Goal: Navigation & Orientation: Find specific page/section

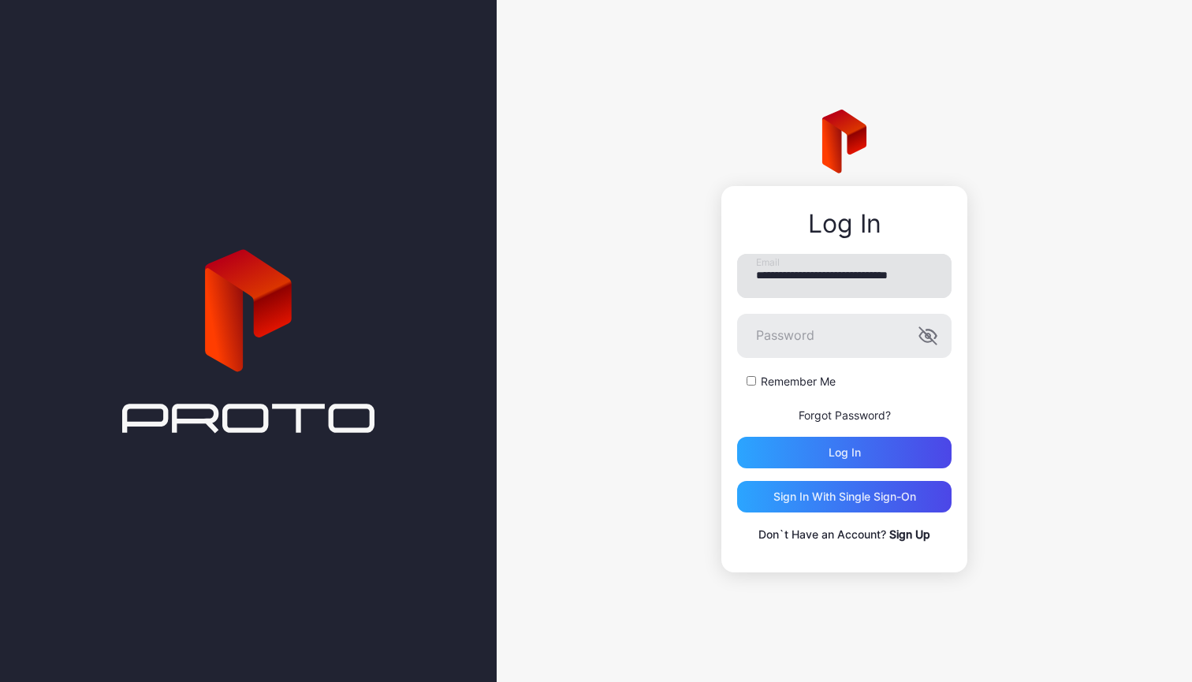
type input "**********"
click at [826, 456] on div "Log in" at bounding box center [844, 453] width 214 height 32
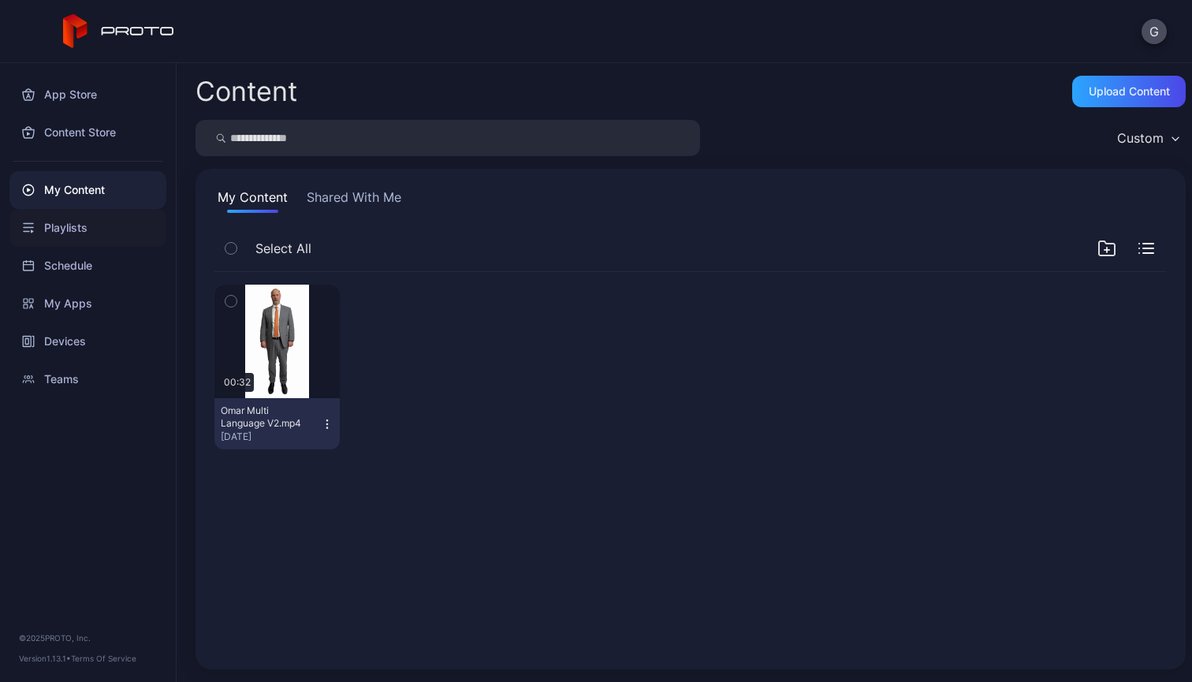
click at [61, 244] on div "Playlists" at bounding box center [87, 228] width 157 height 38
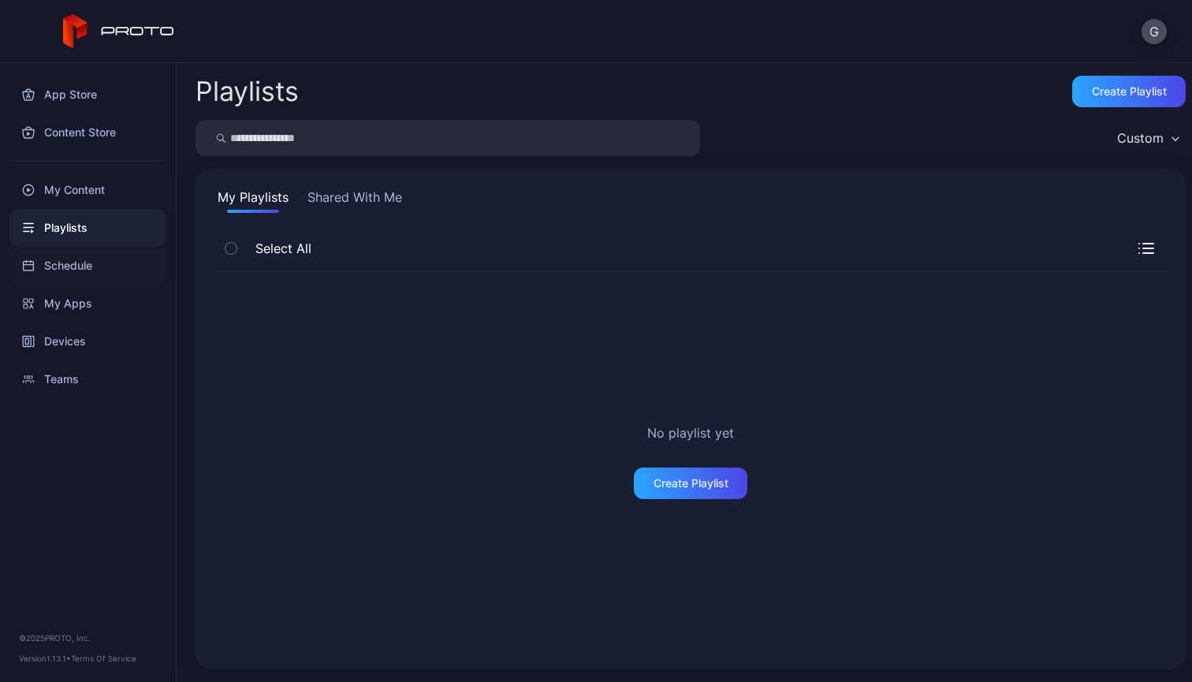
click at [82, 263] on div "Schedule" at bounding box center [87, 266] width 157 height 38
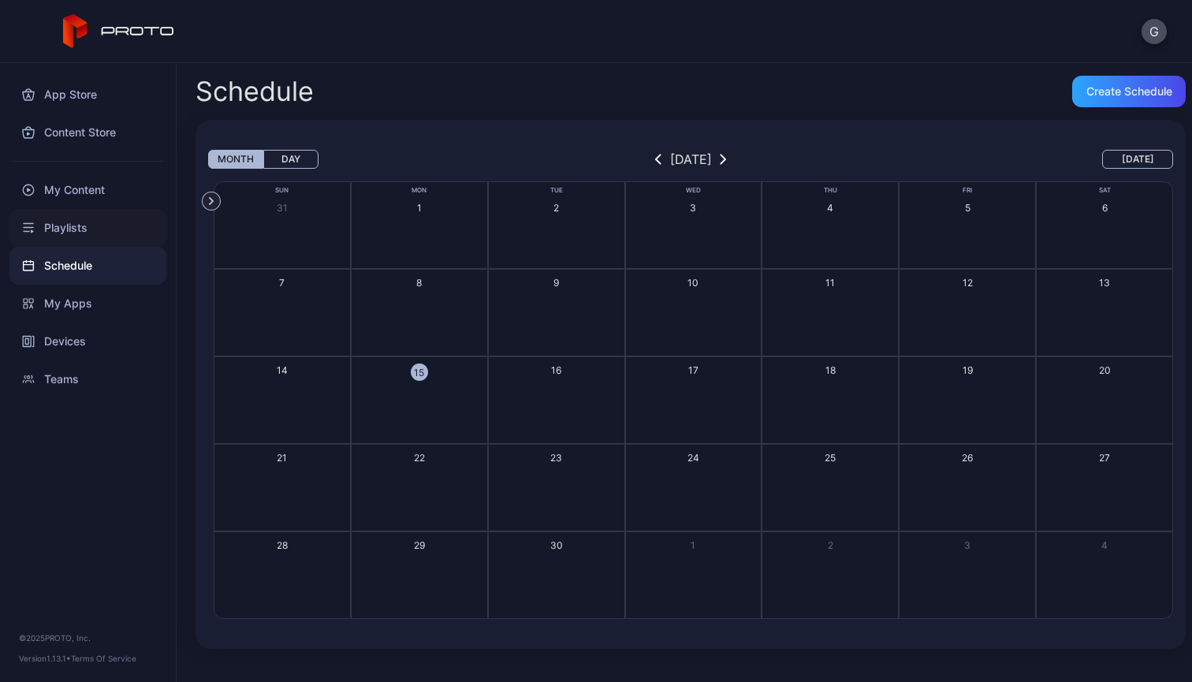
click at [80, 238] on div "Playlists" at bounding box center [87, 228] width 157 height 38
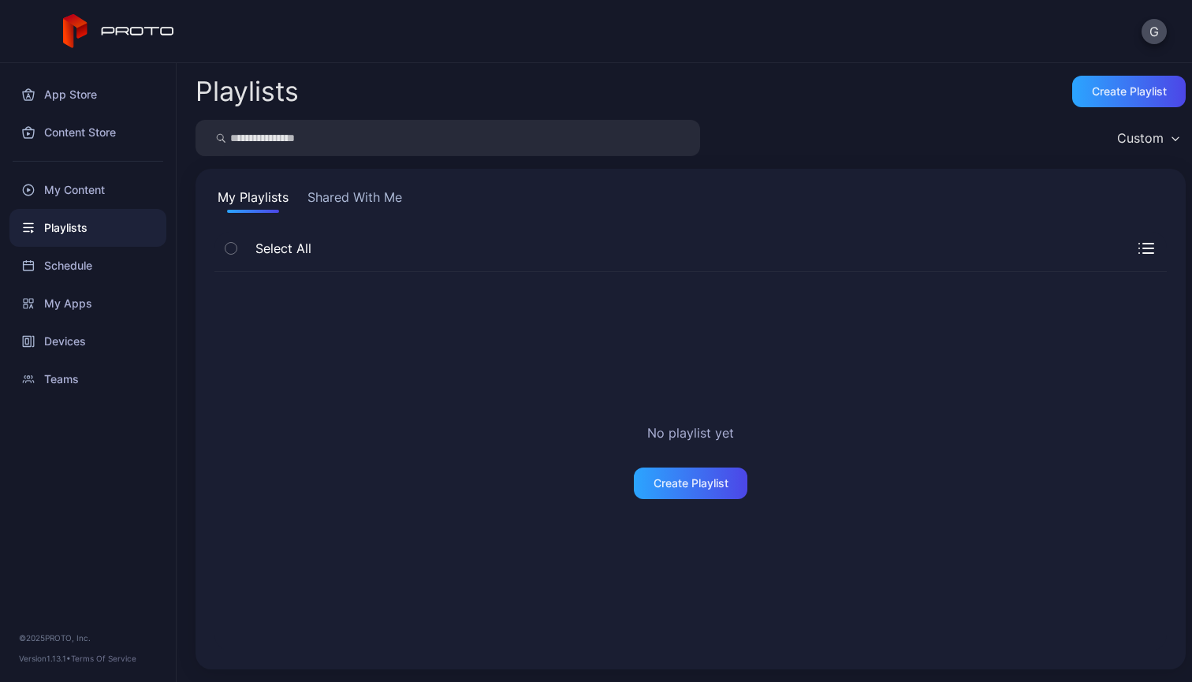
click at [319, 210] on button "Shared With Me" at bounding box center [354, 200] width 101 height 25
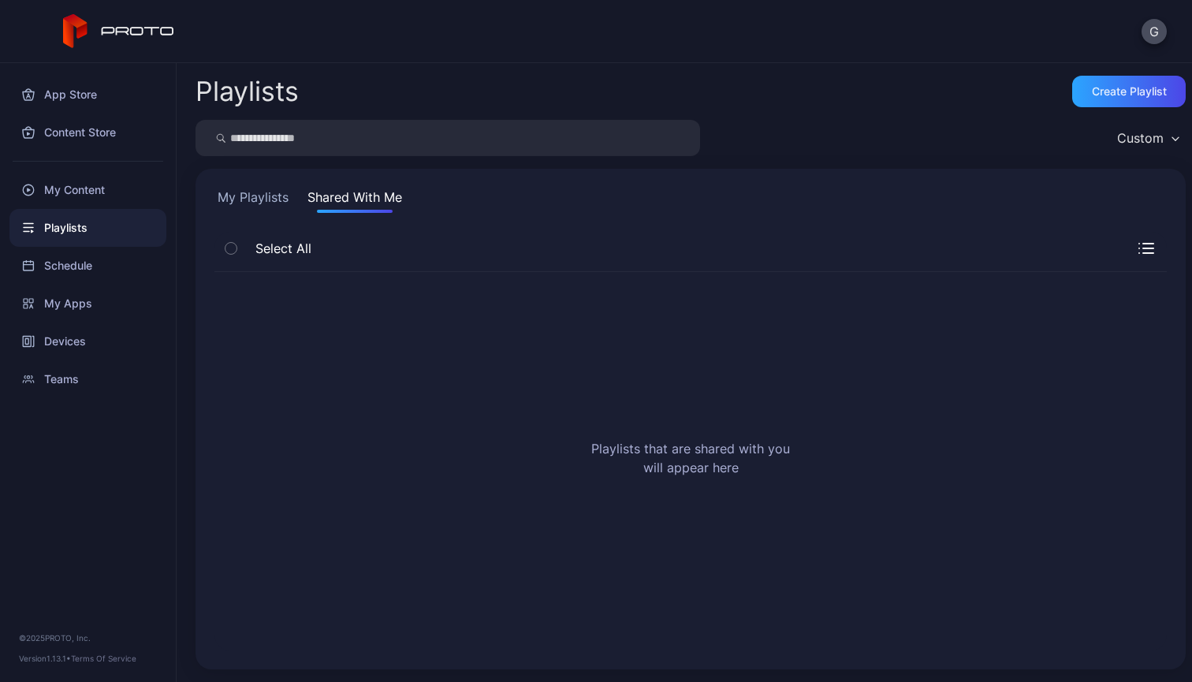
click at [274, 210] on button "My Playlists" at bounding box center [252, 200] width 77 height 25
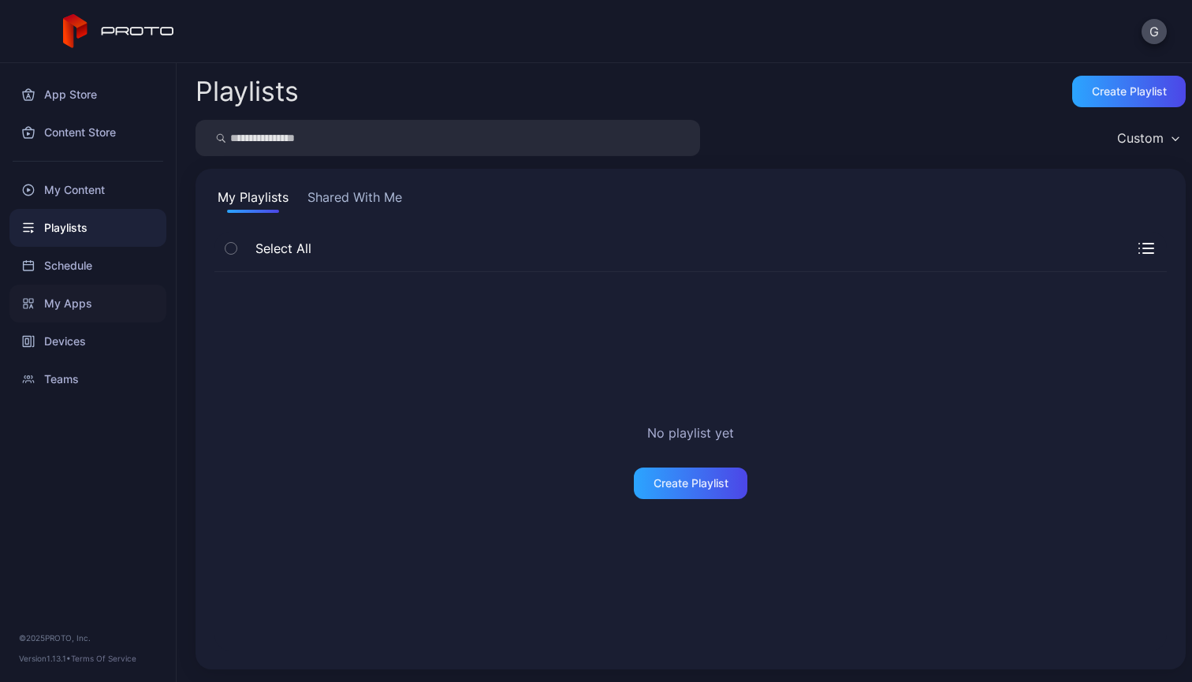
click at [101, 304] on div "My Apps" at bounding box center [87, 304] width 157 height 38
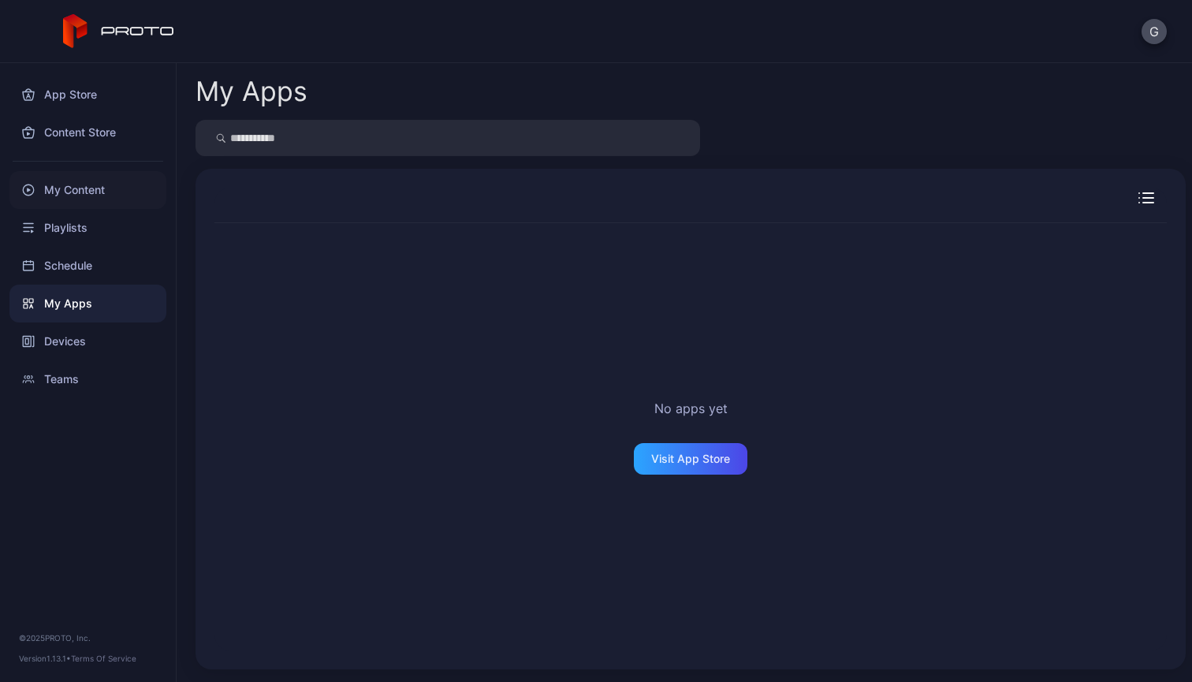
click at [99, 189] on div "My Content" at bounding box center [87, 190] width 157 height 38
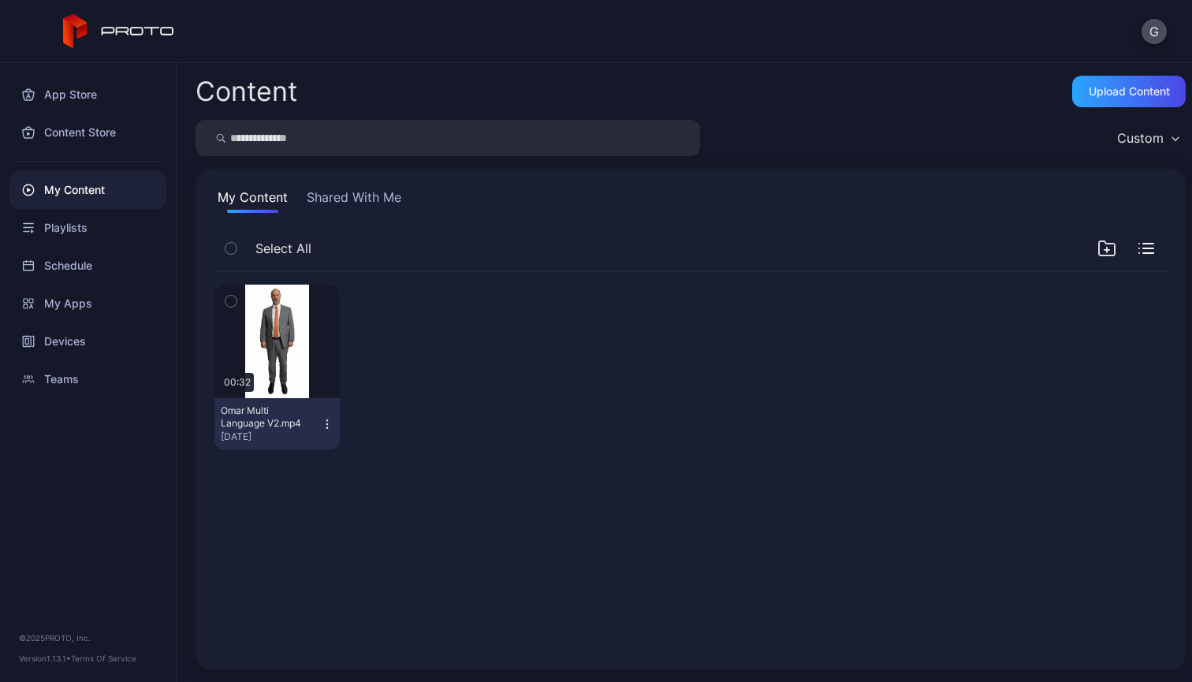
click at [226, 306] on icon "button" at bounding box center [230, 301] width 11 height 17
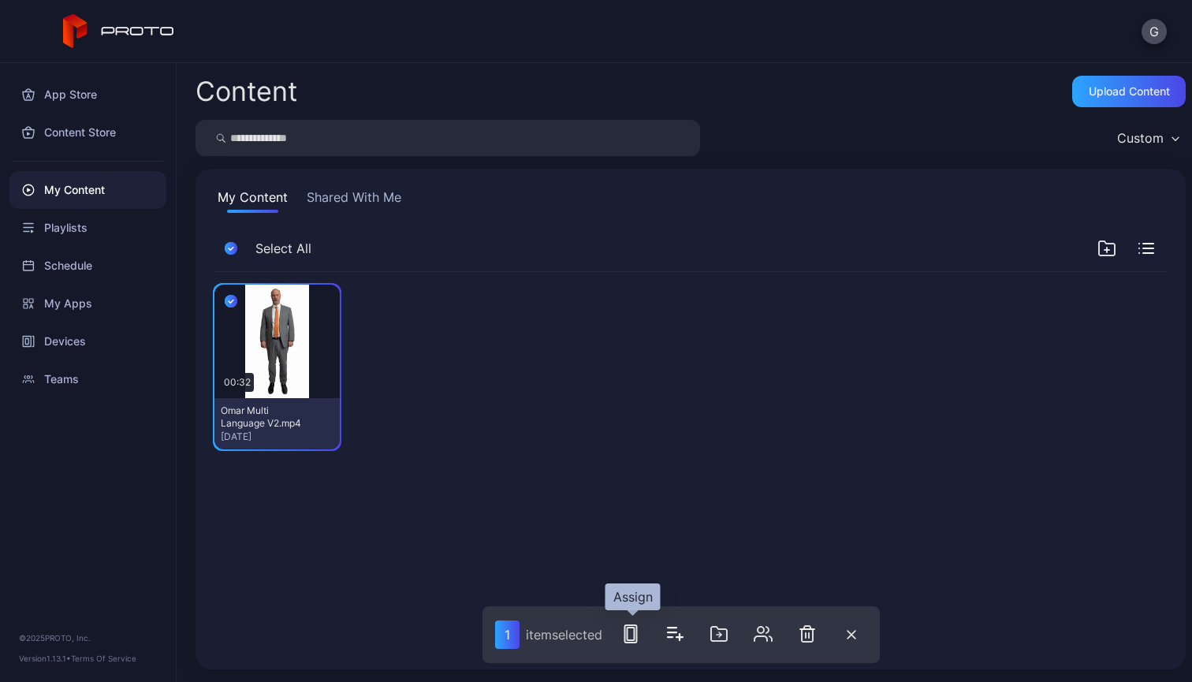
click at [631, 626] on rect "button" at bounding box center [631, 633] width 12 height 17
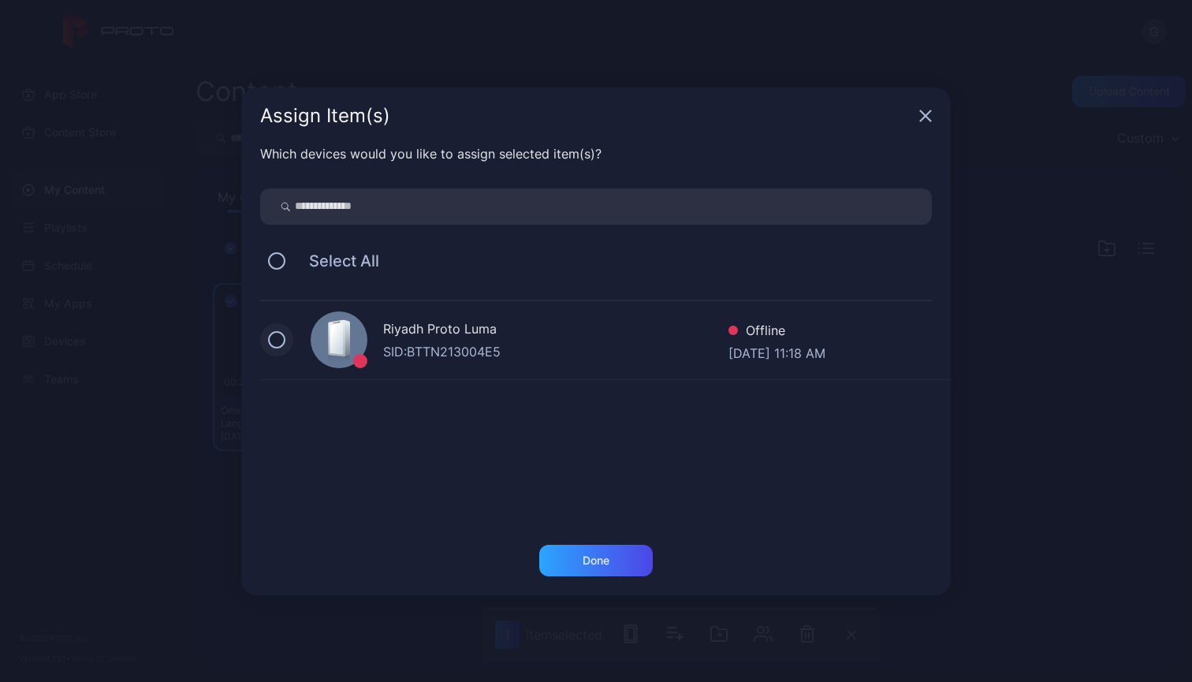
click at [274, 334] on button at bounding box center [276, 339] width 17 height 17
click at [566, 560] on div "Done" at bounding box center [596, 561] width 114 height 32
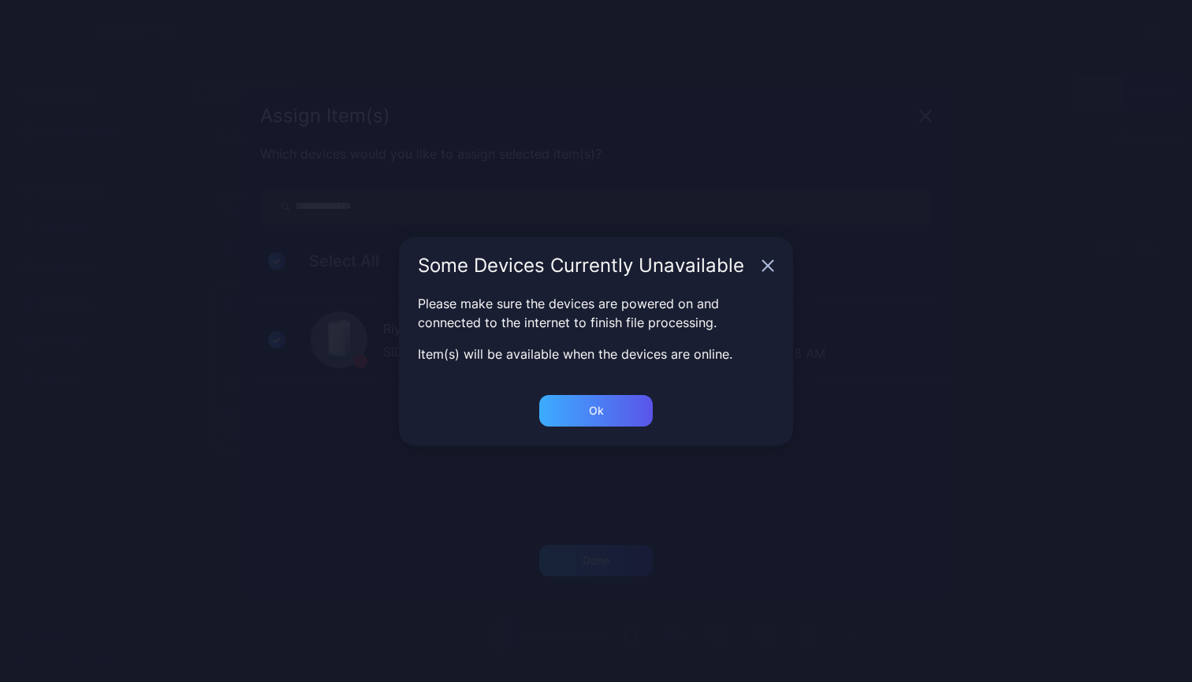
click at [568, 404] on div "Ok" at bounding box center [596, 411] width 114 height 32
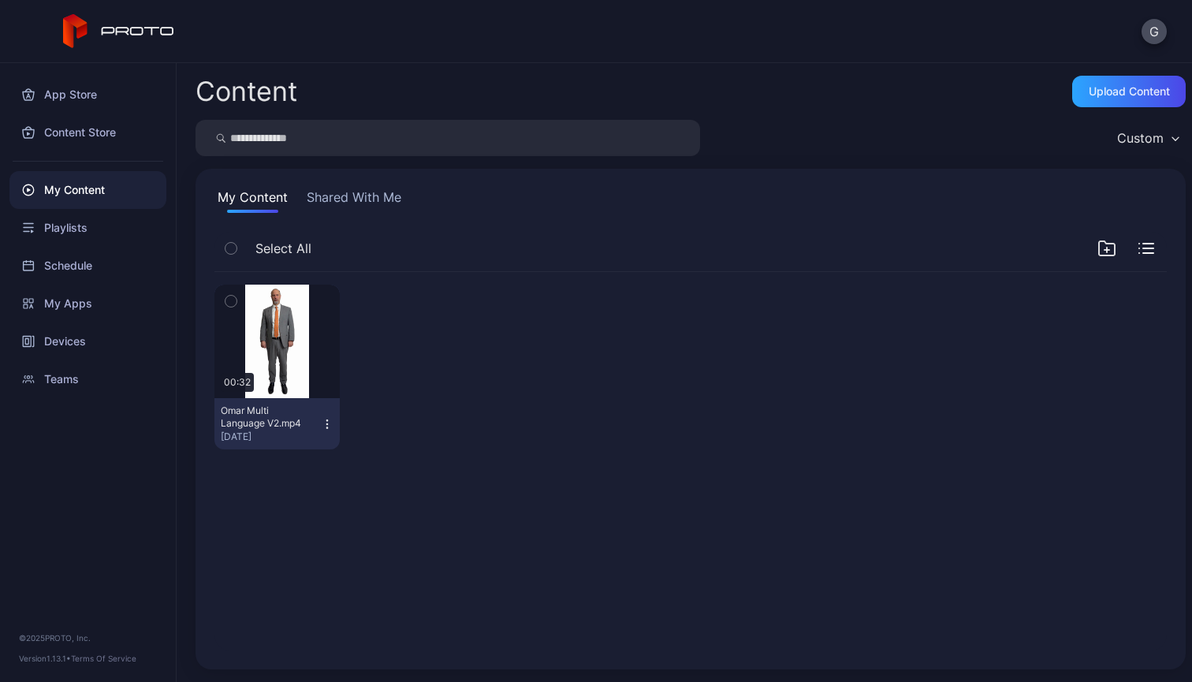
click at [556, 430] on div "Preview 00:32 [PERSON_NAME] Multi Language V2.mp4 [DATE]" at bounding box center [690, 367] width 952 height 190
click at [1140, 31] on div "G" at bounding box center [596, 31] width 1192 height 63
click at [1150, 30] on button "G" at bounding box center [1154, 31] width 25 height 25
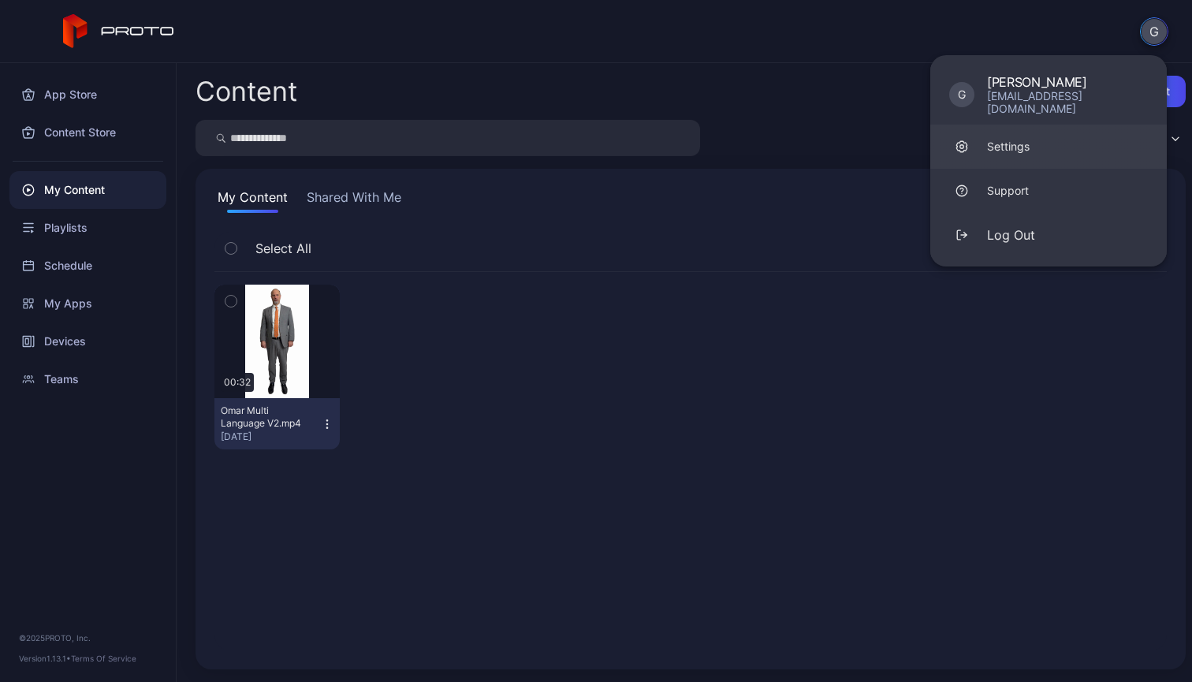
click at [1047, 131] on link "Settings" at bounding box center [1048, 147] width 237 height 44
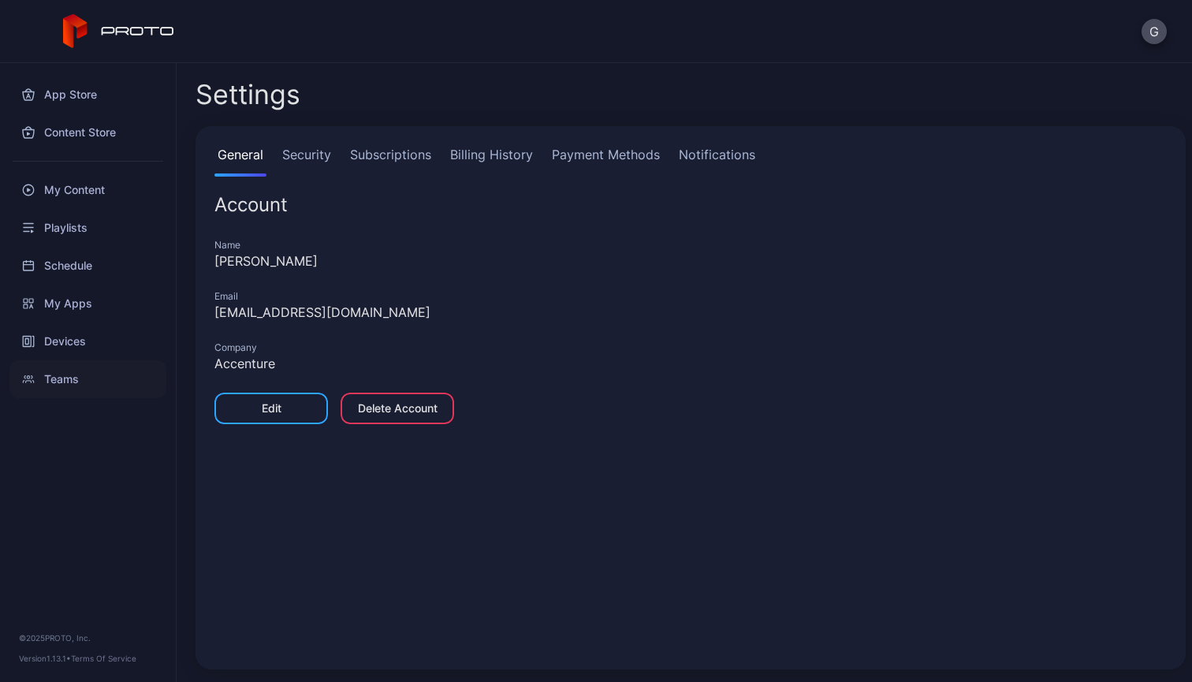
click at [63, 386] on div "Teams" at bounding box center [87, 379] width 157 height 38
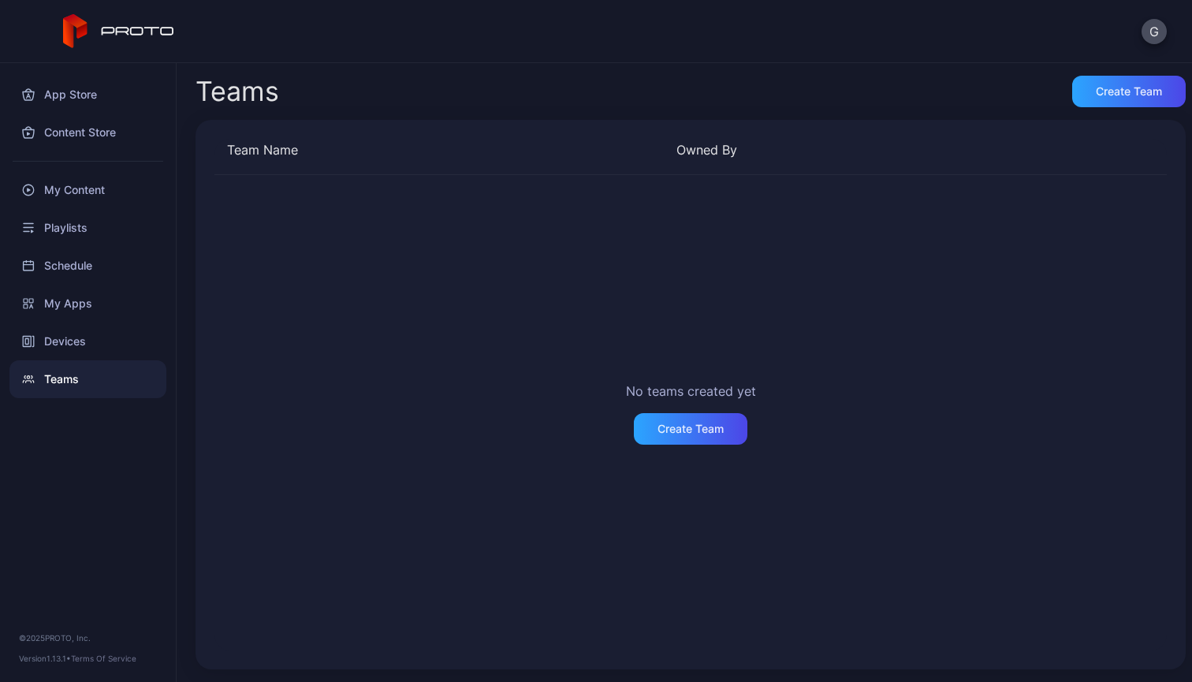
click at [475, 502] on div "No teams created yet Create Team" at bounding box center [690, 412] width 952 height 475
